Goal: Task Accomplishment & Management: Manage account settings

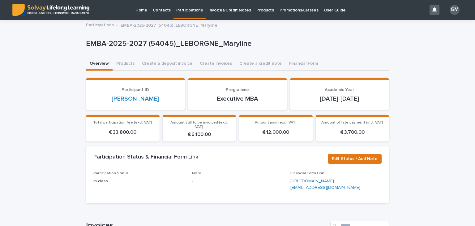
click at [217, 12] on p "Invoices/Credit Notes" at bounding box center [230, 6] width 43 height 13
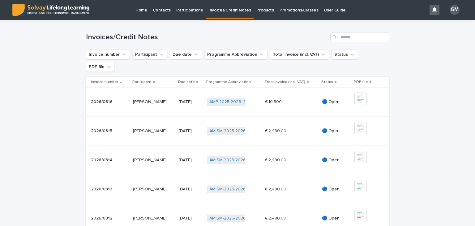
click at [311, 97] on div "€ 10,500.00 € 10,500.00" at bounding box center [291, 102] width 52 height 10
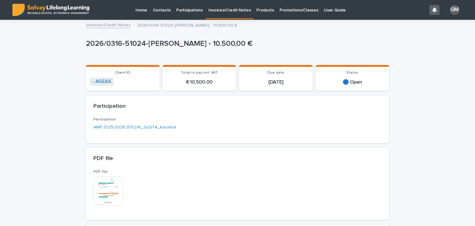
click at [228, 8] on p "Invoices/Credit Notes" at bounding box center [230, 6] width 43 height 13
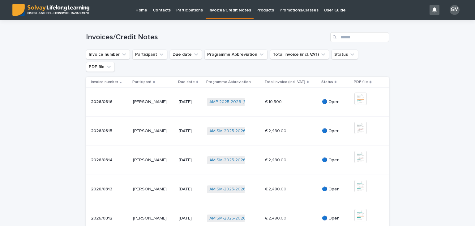
click at [187, 11] on p "Participations" at bounding box center [189, 6] width 27 height 13
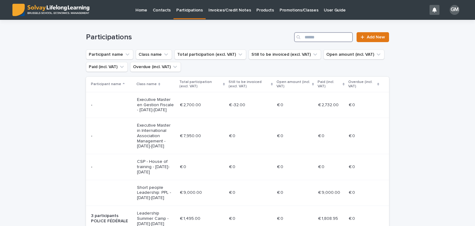
click at [332, 37] on input "Search" at bounding box center [323, 37] width 59 height 10
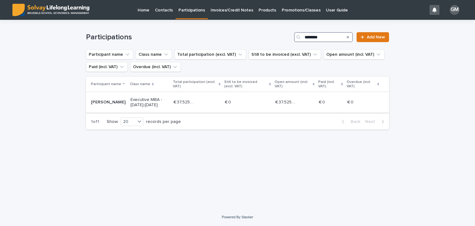
type input "********"
click at [108, 100] on p "[PERSON_NAME]" at bounding box center [108, 102] width 35 height 5
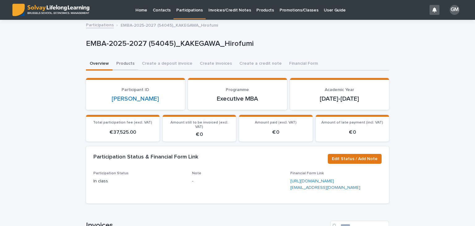
click at [118, 59] on button "Products" at bounding box center [126, 64] width 26 height 13
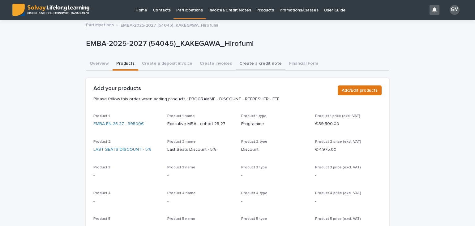
click at [241, 62] on button "Create a credit note" at bounding box center [261, 64] width 50 height 13
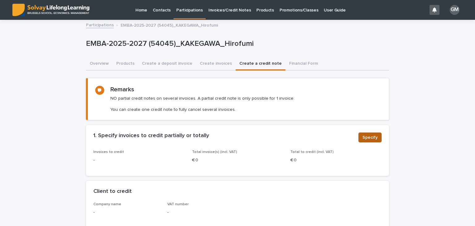
click at [372, 140] on button "Specify" at bounding box center [370, 137] width 23 height 10
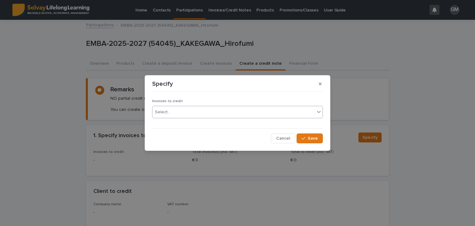
click at [209, 112] on div "Select..." at bounding box center [234, 112] width 162 height 10
type input "*****"
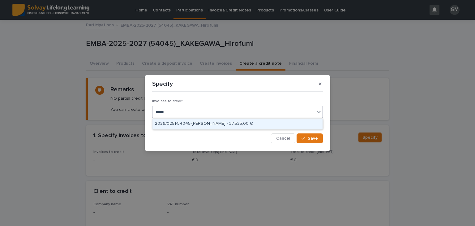
click at [241, 123] on div "2026/0251-54045-[PERSON_NAME] - 37.525,00 €" at bounding box center [238, 123] width 170 height 11
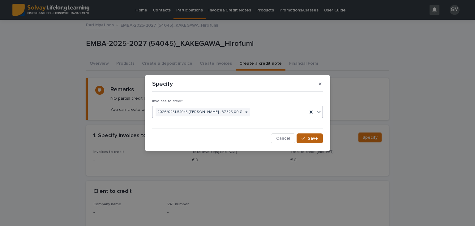
click at [312, 139] on span "Save" at bounding box center [313, 138] width 10 height 4
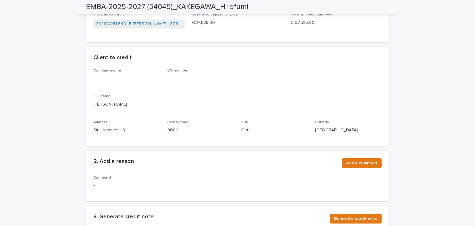
scroll to position [139, 0]
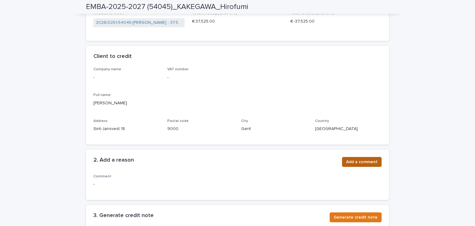
click at [352, 165] on button "Add a comment" at bounding box center [362, 162] width 40 height 10
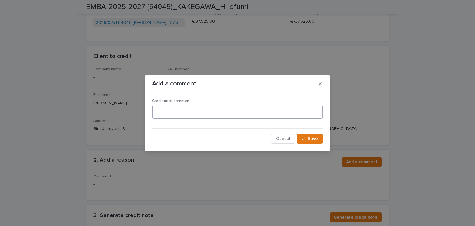
click at [168, 110] on textarea at bounding box center [237, 112] width 171 height 13
type textarea "**********"
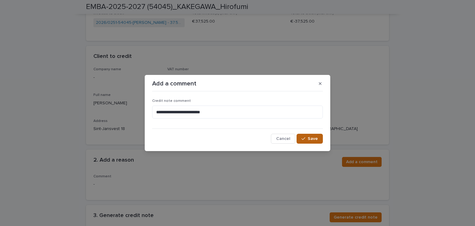
click at [310, 139] on span "Save" at bounding box center [313, 138] width 10 height 4
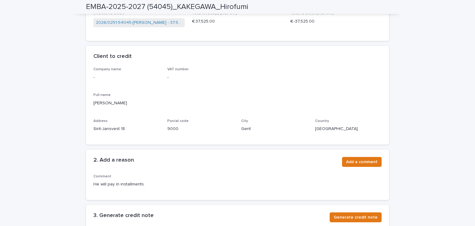
scroll to position [221, 0]
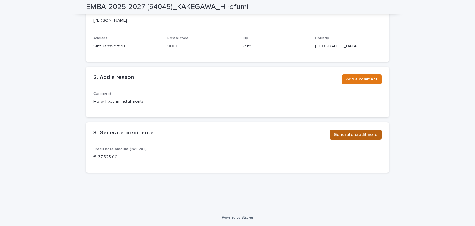
click at [347, 136] on span "Generate credit note" at bounding box center [356, 134] width 44 height 6
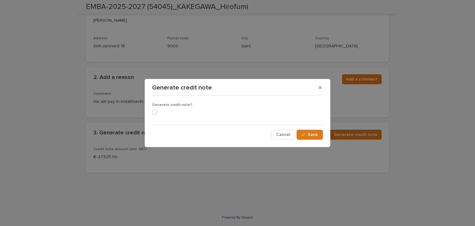
click at [158, 115] on div "Generate credit note?" at bounding box center [237, 111] width 171 height 17
click at [156, 112] on span at bounding box center [154, 112] width 5 height 5
click at [311, 133] on span "Save" at bounding box center [313, 134] width 10 height 4
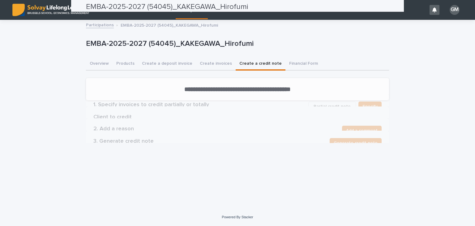
scroll to position [0, 0]
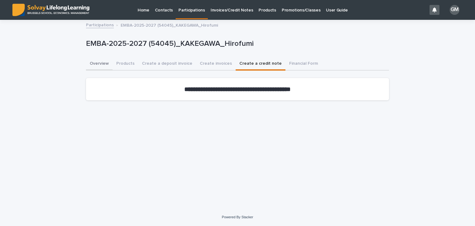
click at [104, 64] on button "Overview" at bounding box center [99, 64] width 27 height 13
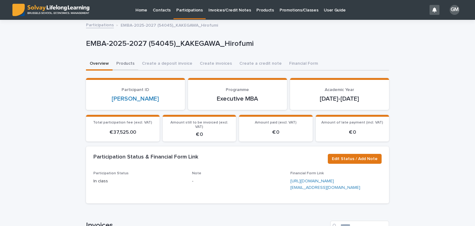
click at [123, 66] on button "Products" at bounding box center [126, 64] width 26 height 13
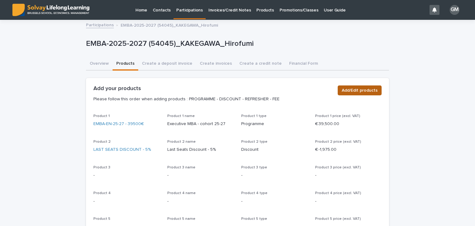
click at [364, 93] on button "Add/Edit products" at bounding box center [360, 90] width 44 height 10
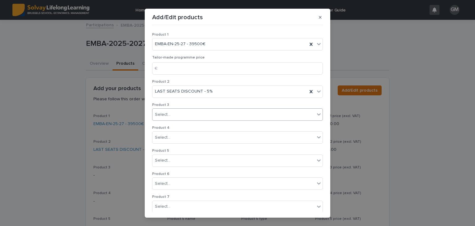
click at [206, 111] on div "Select..." at bounding box center [234, 115] width 162 height 10
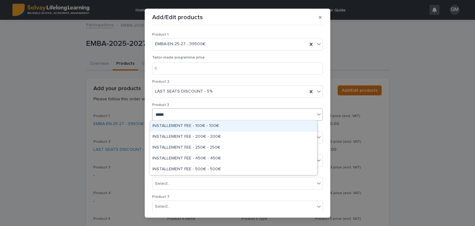
type input "******"
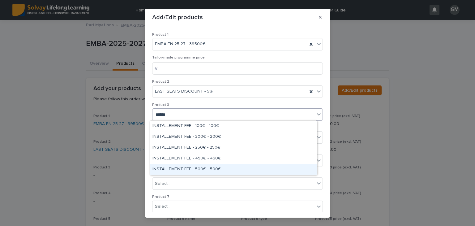
click at [197, 170] on div "INSTALLEMENT FEE - 500€ - 500€" at bounding box center [233, 169] width 167 height 11
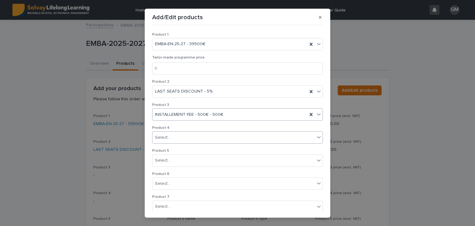
scroll to position [118, 0]
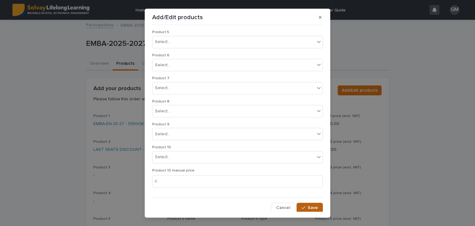
click at [305, 209] on button "Save" at bounding box center [310, 208] width 26 height 10
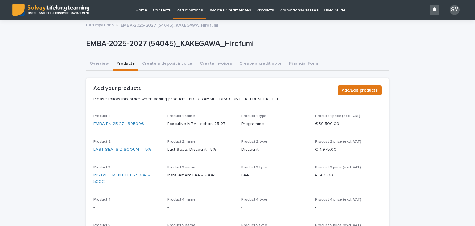
scroll to position [0, 0]
click at [207, 63] on button "Create invoices" at bounding box center [216, 64] width 40 height 13
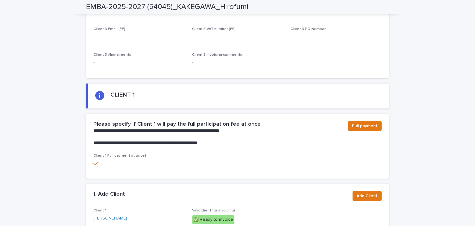
scroll to position [309, 0]
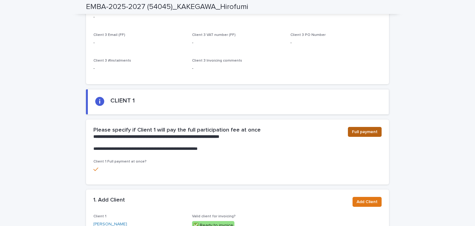
click at [366, 134] on span "Full payment" at bounding box center [365, 132] width 26 height 6
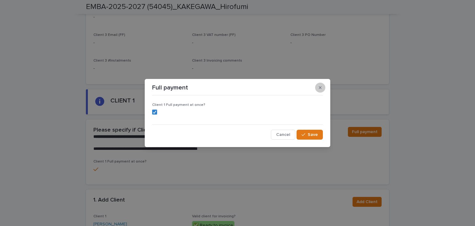
click at [320, 90] on button "button" at bounding box center [320, 88] width 10 height 10
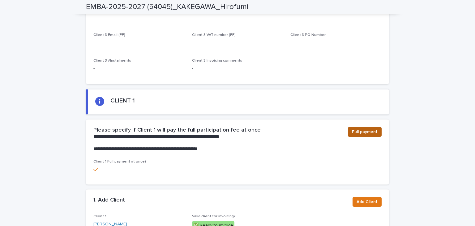
click at [349, 133] on button "Full payment" at bounding box center [365, 132] width 34 height 10
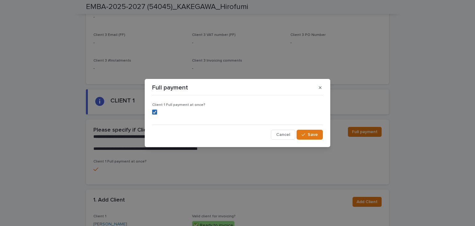
click at [157, 113] on span at bounding box center [154, 112] width 5 height 5
click at [314, 136] on span "Save" at bounding box center [313, 134] width 10 height 4
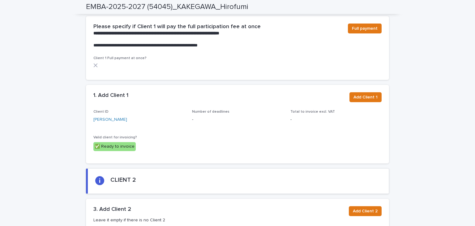
scroll to position [415, 0]
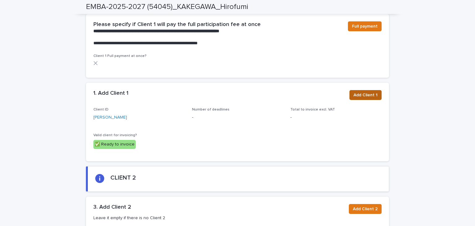
click at [371, 92] on span "Add Client 1" at bounding box center [366, 95] width 24 height 6
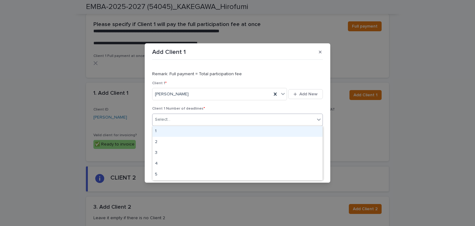
click at [183, 119] on div "Select..." at bounding box center [234, 119] width 162 height 10
click at [165, 133] on div "1" at bounding box center [238, 131] width 170 height 11
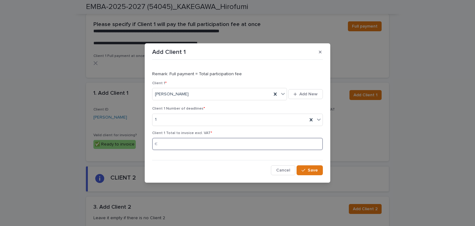
click at [190, 146] on input at bounding box center [237, 144] width 171 height 12
type input "*****"
click at [310, 170] on span "Save" at bounding box center [313, 170] width 10 height 4
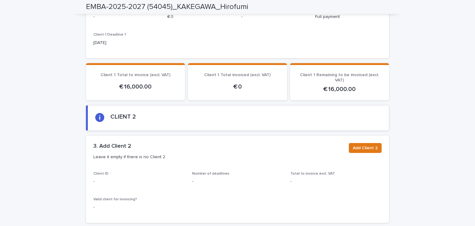
scroll to position [599, 0]
click at [366, 146] on span "Add Client 2" at bounding box center [365, 147] width 25 height 6
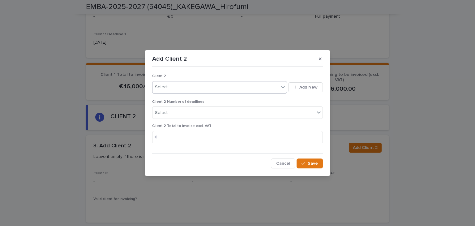
click at [183, 87] on div "Select..." at bounding box center [216, 87] width 127 height 10
type input "******"
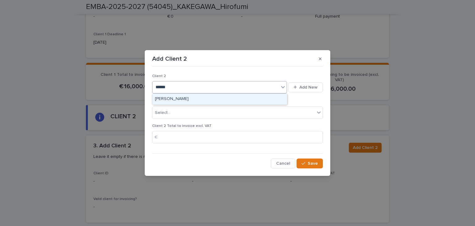
click at [186, 98] on div "[PERSON_NAME]" at bounding box center [220, 99] width 135 height 11
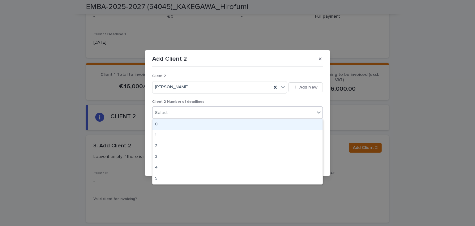
click at [170, 110] on div "Select..." at bounding box center [162, 113] width 15 height 6
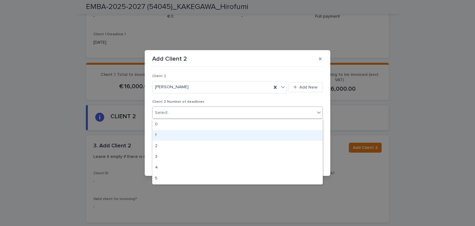
click at [160, 134] on div "1" at bounding box center [238, 135] width 170 height 11
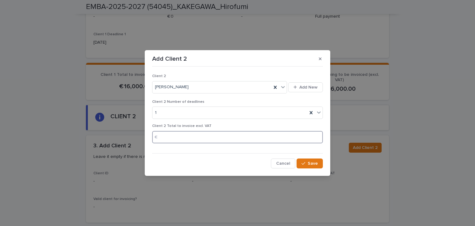
click at [171, 142] on input at bounding box center [237, 137] width 171 height 12
type input "*****"
click at [307, 163] on div "button" at bounding box center [305, 163] width 6 height 4
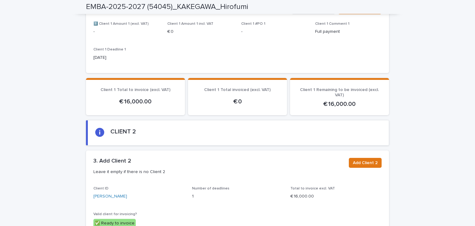
scroll to position [586, 0]
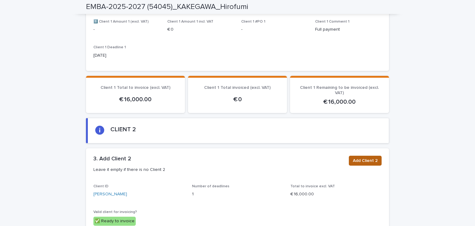
click at [364, 159] on span "Add Client 2" at bounding box center [365, 160] width 25 height 6
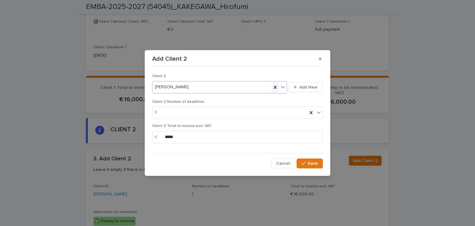
click at [276, 89] on icon at bounding box center [275, 87] width 6 height 6
click at [310, 113] on icon at bounding box center [311, 113] width 6 height 6
drag, startPoint x: 101, startPoint y: 155, endPoint x: 56, endPoint y: 166, distance: 47.1
click at [56, 166] on div "Add Client 2 Client 2 Select... Add New Client 2 Number of deadlines Select... …" at bounding box center [237, 113] width 475 height 226
click at [317, 163] on span "Save" at bounding box center [313, 163] width 10 height 4
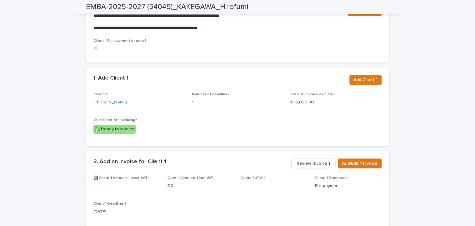
scroll to position [470, 0]
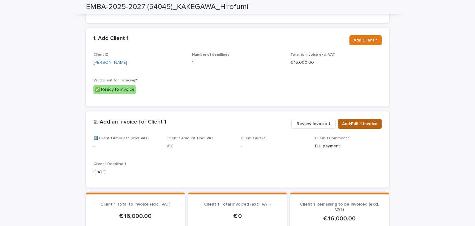
click at [357, 123] on span "Add/Edit 1 Invoice" at bounding box center [360, 124] width 36 height 6
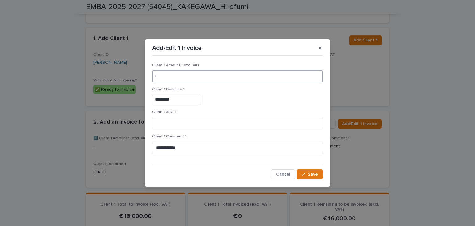
click at [196, 75] on input at bounding box center [237, 76] width 171 height 12
type input "*"
type input "*****"
drag, startPoint x: 193, startPoint y: 150, endPoint x: 128, endPoint y: 146, distance: 64.8
click at [128, 146] on div "**********" at bounding box center [237, 113] width 475 height 226
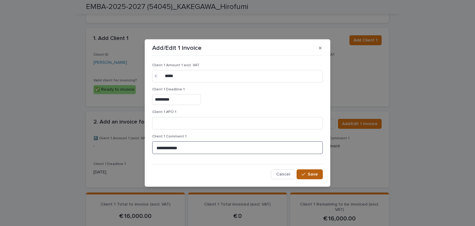
type textarea "**********"
click at [313, 174] on span "Save" at bounding box center [313, 174] width 10 height 4
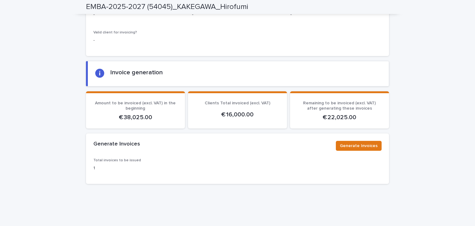
scroll to position [776, 0]
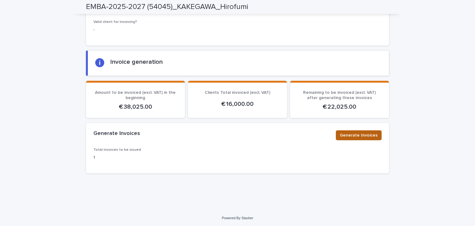
click at [351, 134] on span "Generate Invoices" at bounding box center [359, 135] width 38 height 6
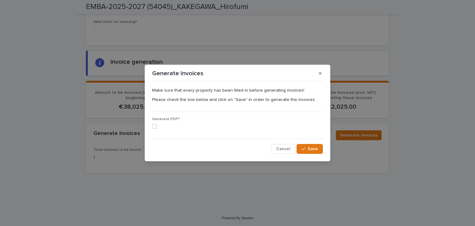
click at [155, 127] on span at bounding box center [154, 126] width 5 height 5
click at [317, 149] on span "Save" at bounding box center [313, 149] width 10 height 4
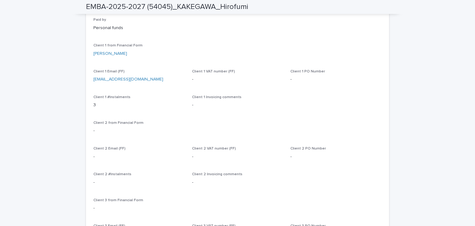
scroll to position [0, 0]
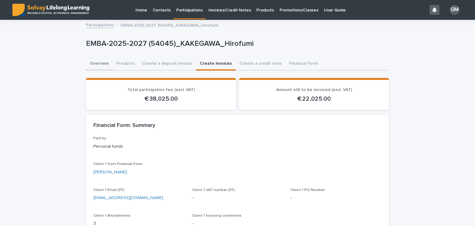
click at [95, 63] on button "Overview" at bounding box center [99, 64] width 27 height 13
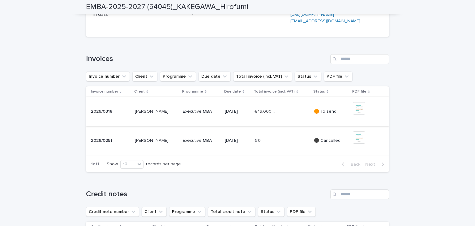
scroll to position [167, 0]
click at [299, 116] on div "€ 16,000.00 € 16,000.00" at bounding box center [282, 111] width 54 height 10
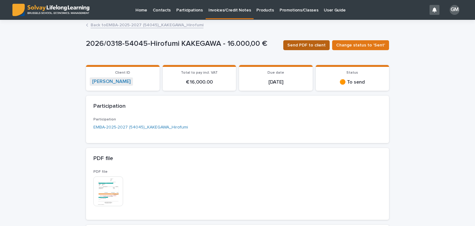
click at [312, 45] on span "Send PDF to client" at bounding box center [306, 45] width 38 height 6
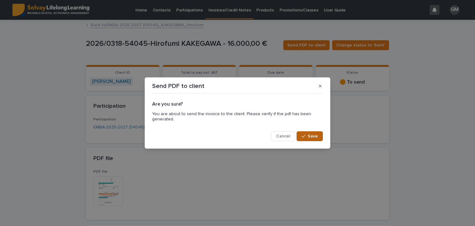
click at [310, 135] on span "Save" at bounding box center [313, 136] width 10 height 4
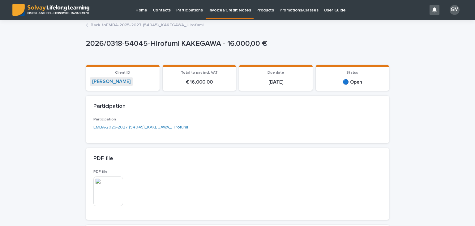
click at [120, 23] on link "Back to EMBA-2025-2027 (54045)_KAKEGAWA_Hirofumi" at bounding box center [147, 24] width 113 height 7
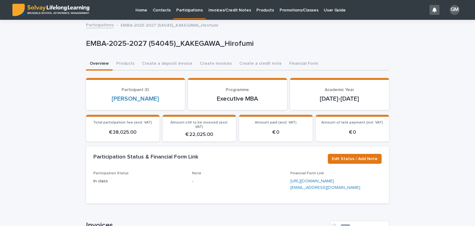
click at [183, 8] on p "Participations" at bounding box center [189, 6] width 27 height 13
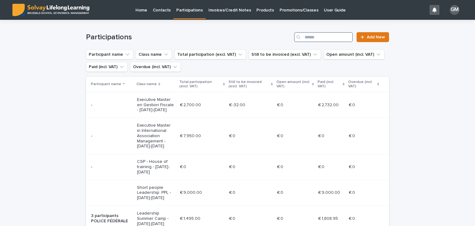
click at [317, 41] on input "Search" at bounding box center [323, 37] width 59 height 10
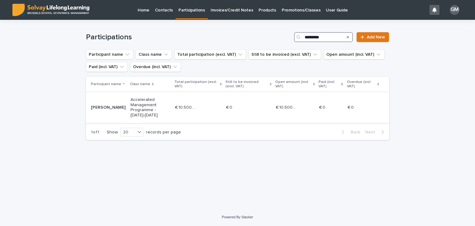
type input "********"
click at [179, 103] on div "€ 10,500.00 € 10,500.00" at bounding box center [198, 107] width 46 height 10
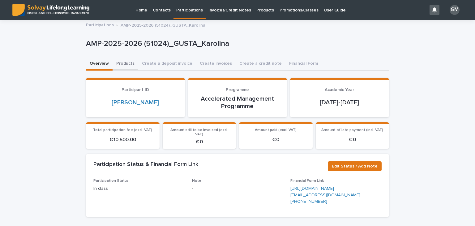
click at [123, 67] on button "Products" at bounding box center [126, 64] width 26 height 13
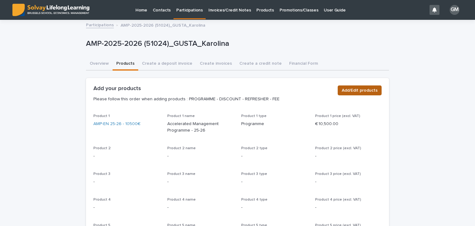
click at [367, 89] on span "Add/Edit products" at bounding box center [360, 90] width 36 height 6
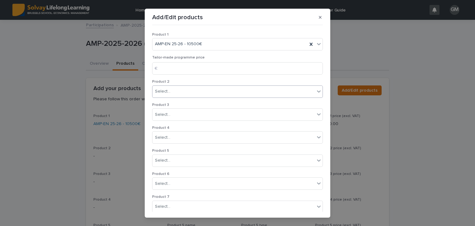
click at [188, 91] on div "Select..." at bounding box center [234, 91] width 162 height 10
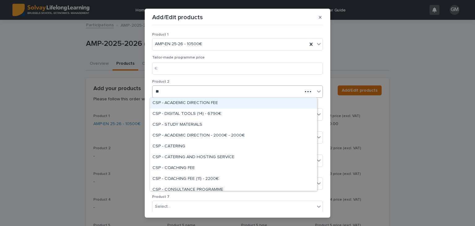
type input "***"
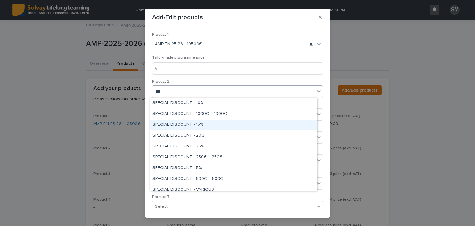
click at [194, 122] on div "SPECIAL DISCOUNT - 15%" at bounding box center [233, 124] width 167 height 11
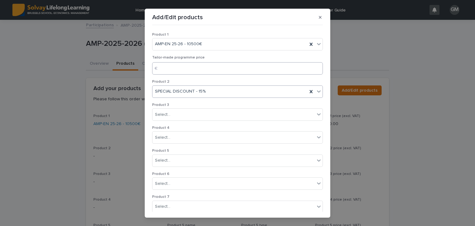
scroll to position [118, 0]
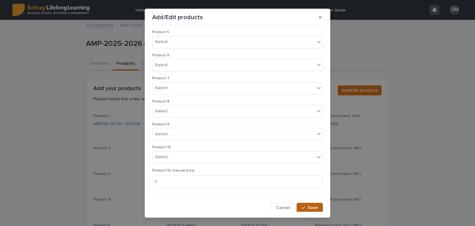
click at [310, 203] on button "Save" at bounding box center [310, 208] width 26 height 10
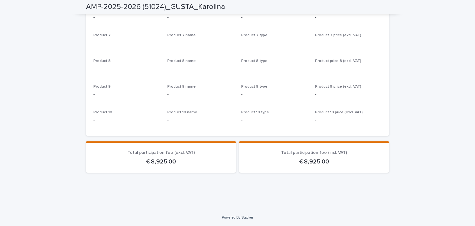
scroll to position [0, 0]
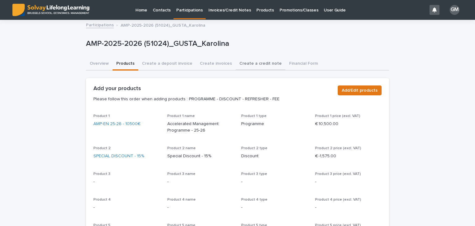
click at [243, 64] on button "Create a credit note" at bounding box center [261, 64] width 50 height 13
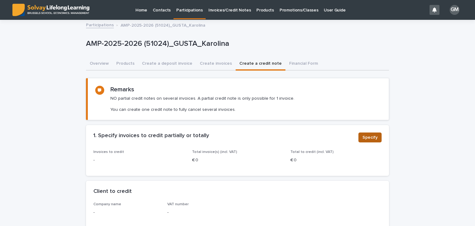
click at [371, 135] on span "Specify" at bounding box center [370, 137] width 15 height 6
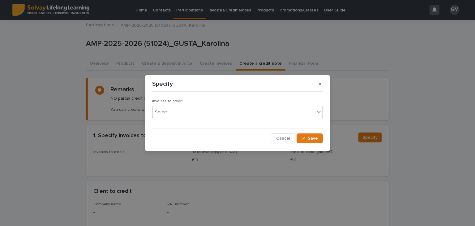
click at [214, 113] on div "Select..." at bounding box center [234, 112] width 162 height 10
type input "******"
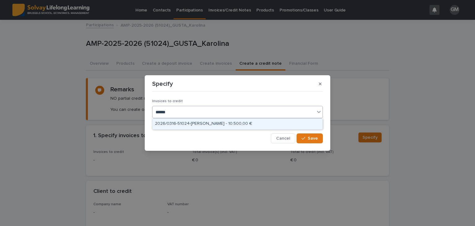
click at [189, 126] on div "2026/0316-51024-[PERSON_NAME] - 10.500,00 €" at bounding box center [238, 123] width 170 height 11
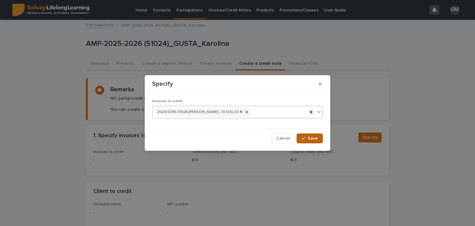
click at [311, 138] on span "Save" at bounding box center [313, 138] width 10 height 4
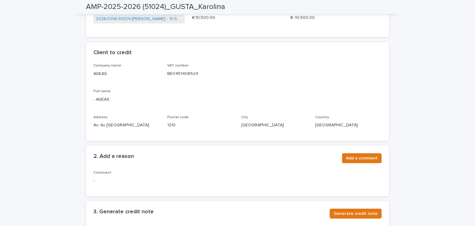
scroll to position [142, 0]
click at [361, 158] on span "Add a comment" at bounding box center [362, 158] width 32 height 6
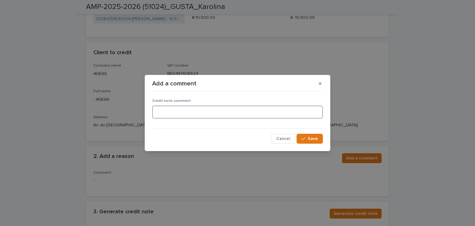
click at [179, 114] on textarea at bounding box center [237, 112] width 171 height 13
type textarea "*"
type textarea "**********"
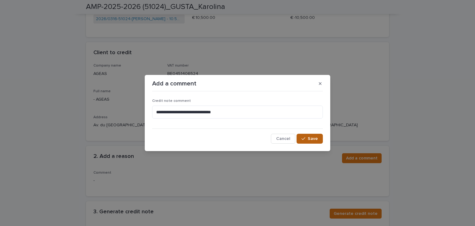
click at [309, 141] on button "Save" at bounding box center [310, 139] width 26 height 10
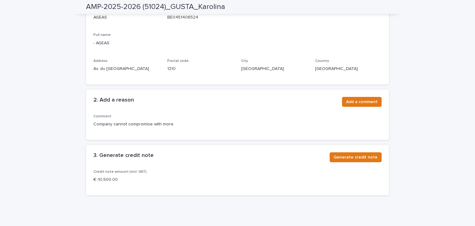
scroll to position [200, 0]
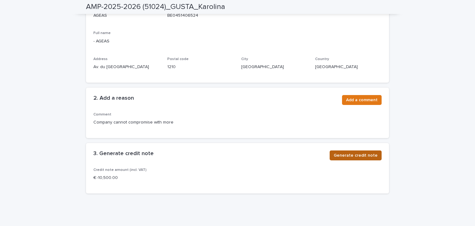
click at [359, 157] on span "Generate credit note" at bounding box center [356, 155] width 44 height 6
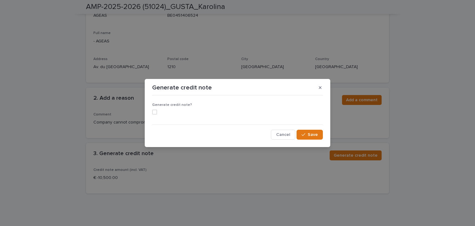
click at [155, 110] on span at bounding box center [154, 112] width 5 height 5
click at [309, 133] on span "Save" at bounding box center [313, 134] width 10 height 4
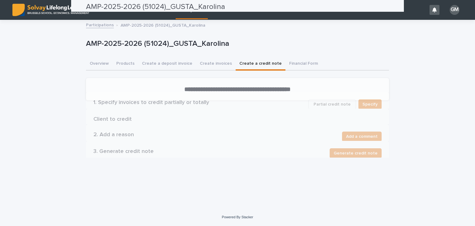
scroll to position [0, 0]
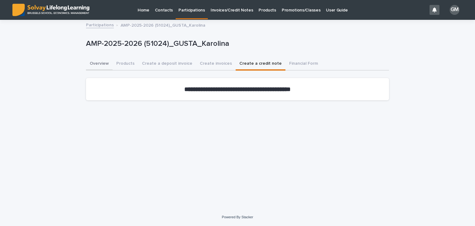
click at [93, 63] on button "Overview" at bounding box center [99, 64] width 27 height 13
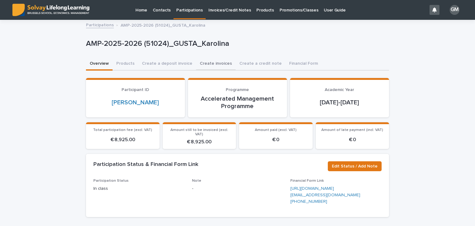
click at [209, 59] on button "Create invoices" at bounding box center [216, 64] width 40 height 13
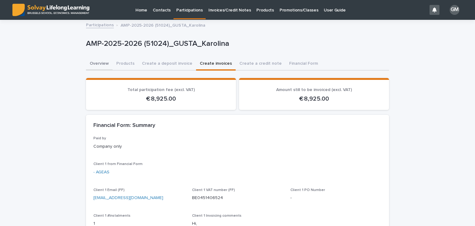
click at [99, 65] on button "Overview" at bounding box center [99, 64] width 27 height 13
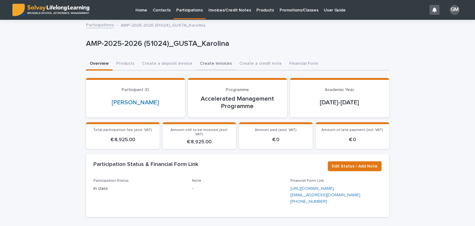
click at [211, 66] on button "Create invoices" at bounding box center [216, 64] width 40 height 13
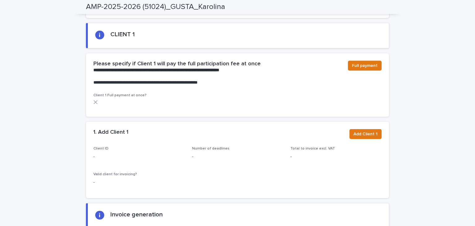
scroll to position [437, 0]
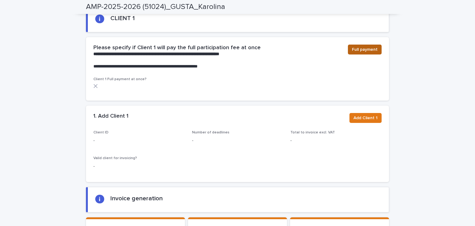
click at [355, 46] on span "Full payment" at bounding box center [365, 49] width 26 height 6
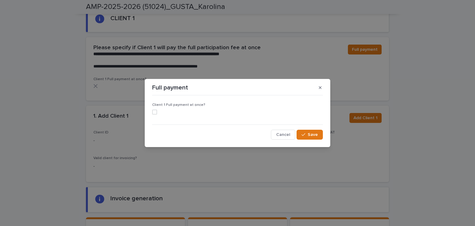
click at [156, 113] on span at bounding box center [154, 112] width 5 height 5
click at [314, 135] on span "Save" at bounding box center [313, 134] width 10 height 4
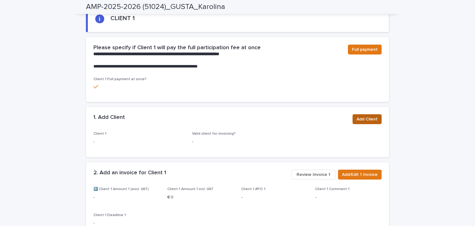
click at [362, 116] on span "Add Client" at bounding box center [367, 119] width 21 height 6
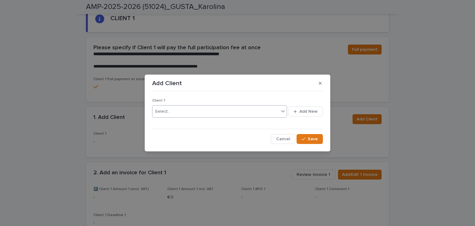
click at [208, 114] on div "Select..." at bounding box center [216, 111] width 127 height 10
type input "*****"
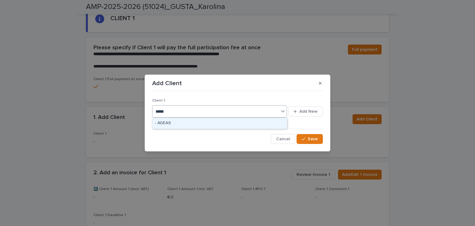
click at [181, 122] on div "- AGEAS" at bounding box center [220, 123] width 135 height 11
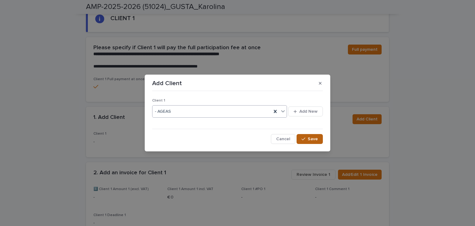
click at [318, 136] on button "Save" at bounding box center [310, 139] width 26 height 10
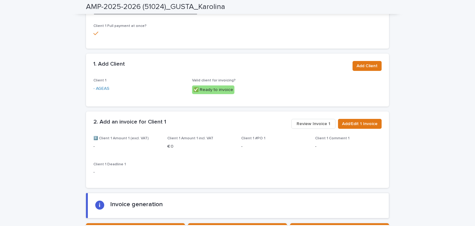
scroll to position [494, 0]
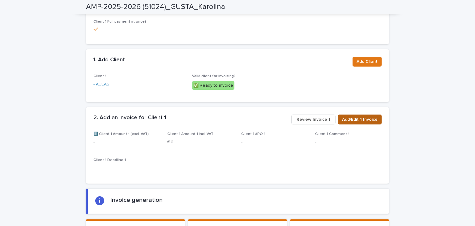
click at [349, 116] on span "Add/Edit 1 Invoice" at bounding box center [360, 119] width 36 height 6
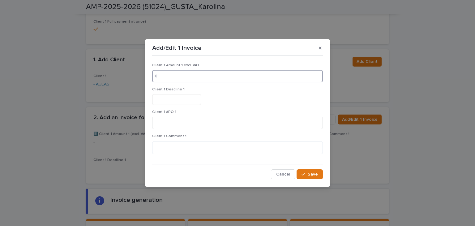
click at [178, 73] on input at bounding box center [237, 76] width 171 height 12
type input "****"
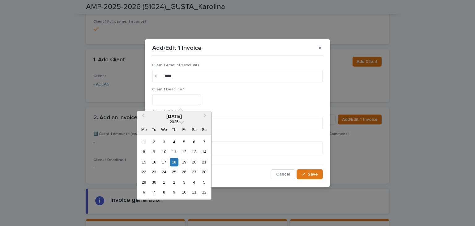
click at [175, 98] on input "text" at bounding box center [176, 99] width 49 height 11
click at [192, 163] on div "20" at bounding box center [194, 162] width 8 height 8
type input "*********"
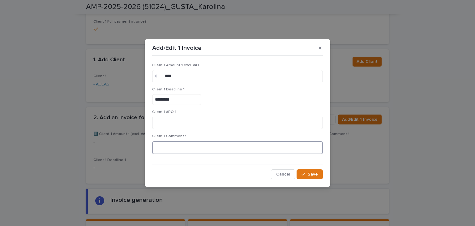
click at [163, 149] on textarea at bounding box center [237, 147] width 171 height 13
type textarea "**********"
click at [312, 174] on span "Save" at bounding box center [313, 174] width 10 height 4
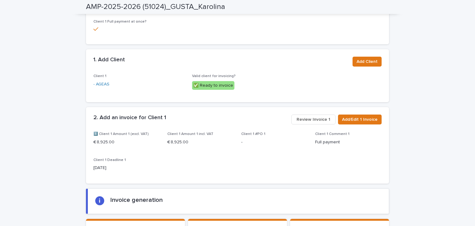
scroll to position [626, 0]
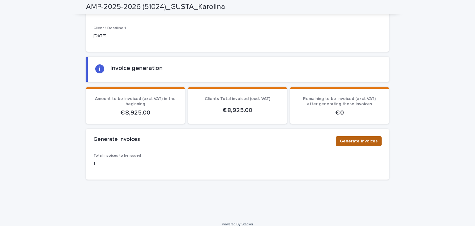
click at [364, 138] on span "Generate Invoices" at bounding box center [359, 141] width 38 height 6
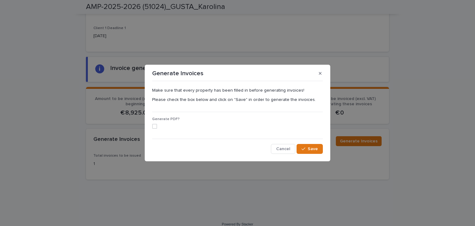
click at [156, 123] on div "Generate PDF?" at bounding box center [237, 125] width 171 height 17
click at [155, 125] on span at bounding box center [154, 126] width 5 height 5
click at [309, 150] on span "Save" at bounding box center [313, 149] width 10 height 4
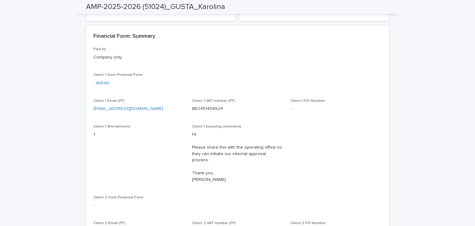
scroll to position [0, 0]
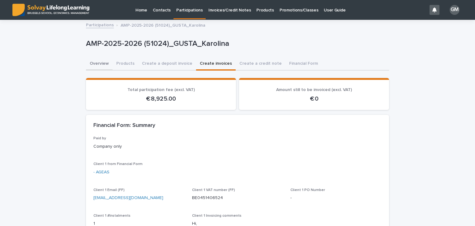
click at [100, 61] on button "Overview" at bounding box center [99, 64] width 27 height 13
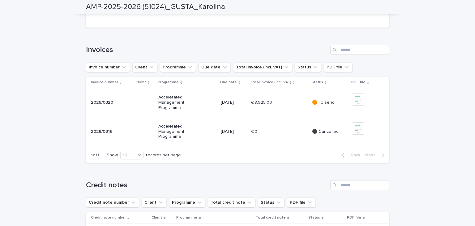
scroll to position [190, 0]
click at [281, 107] on div "€ 8,925.00 € 8,925.00" at bounding box center [279, 102] width 56 height 10
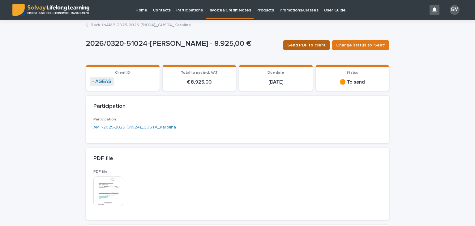
click at [307, 47] on span "Send PDF to client" at bounding box center [306, 45] width 38 height 6
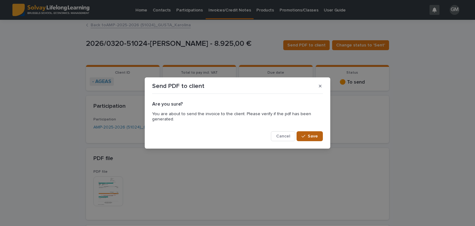
click at [309, 133] on button "Save" at bounding box center [310, 136] width 26 height 10
